Goal: Subscribe to service/newsletter

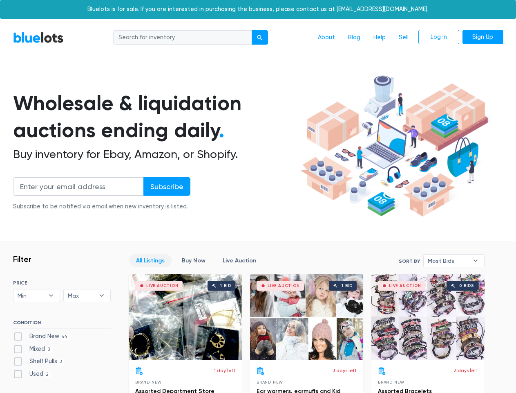
click at [260, 38] on div "submit" at bounding box center [260, 38] width 6 height 6
click at [166, 186] on input "Subscribe" at bounding box center [167, 186] width 47 height 18
click at [37, 295] on span "Min" at bounding box center [31, 295] width 27 height 12
click at [87, 295] on span "Max" at bounding box center [81, 295] width 27 height 12
click at [454, 260] on span "Most Bids" at bounding box center [448, 260] width 41 height 12
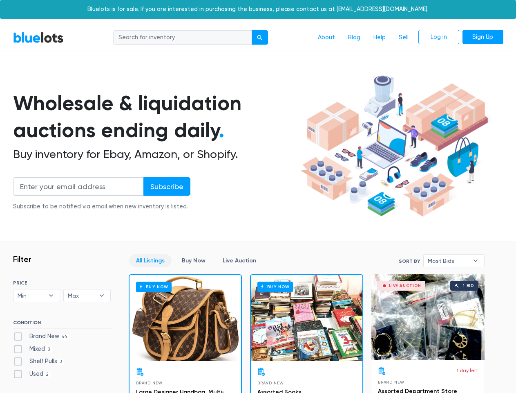
click at [260, 38] on div "submit" at bounding box center [260, 38] width 6 height 6
click at [166, 186] on input "Subscribe" at bounding box center [167, 186] width 47 height 18
click at [37, 295] on span "Min" at bounding box center [31, 295] width 27 height 12
click at [87, 295] on span "Max" at bounding box center [81, 295] width 27 height 12
click at [454, 260] on span "Most Bids" at bounding box center [448, 260] width 41 height 12
